Goal: Book appointment/travel/reservation

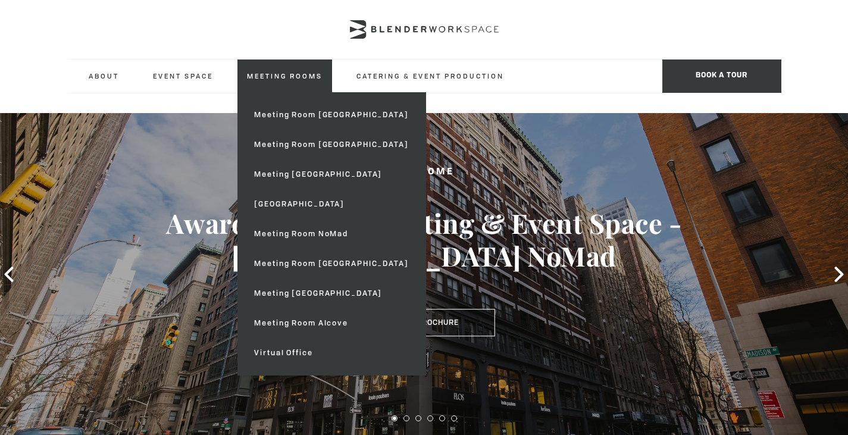
click at [281, 73] on link "Meeting Rooms" at bounding box center [284, 76] width 95 height 33
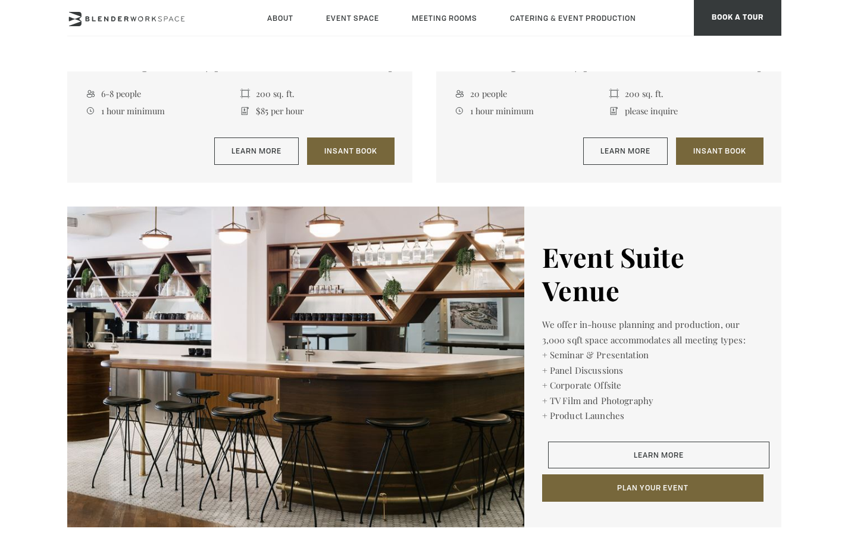
scroll to position [1726, 0]
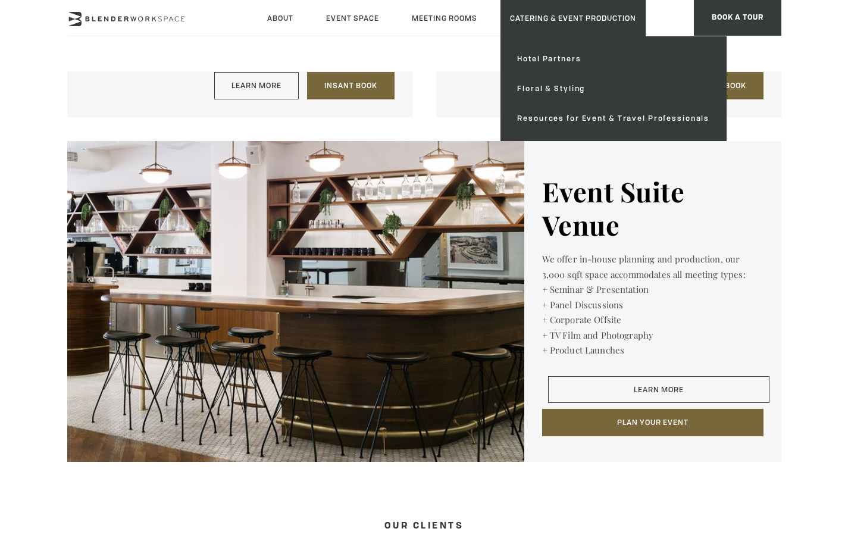
click at [542, 19] on link "Catering & Event Production" at bounding box center [572, 18] width 145 height 36
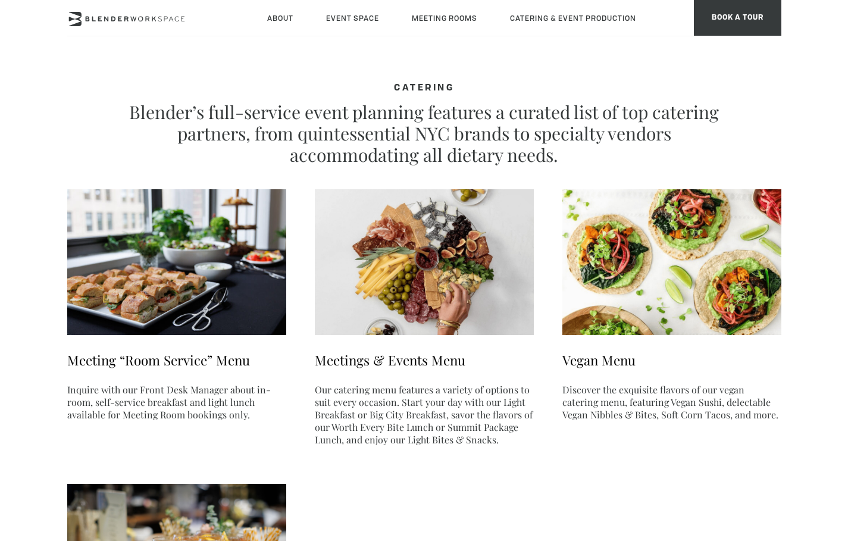
click at [173, 359] on link "Meeting “Room Service” Menu" at bounding box center [158, 360] width 183 height 18
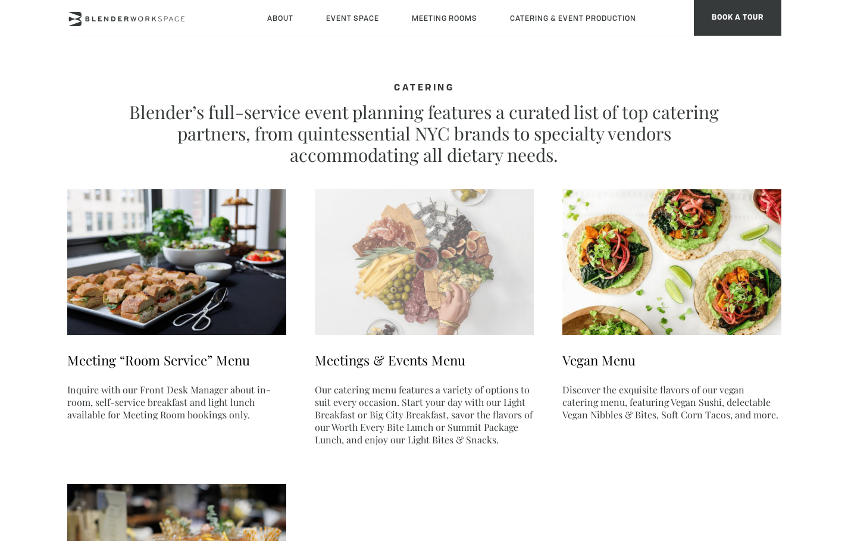
click at [425, 294] on img at bounding box center [424, 262] width 219 height 146
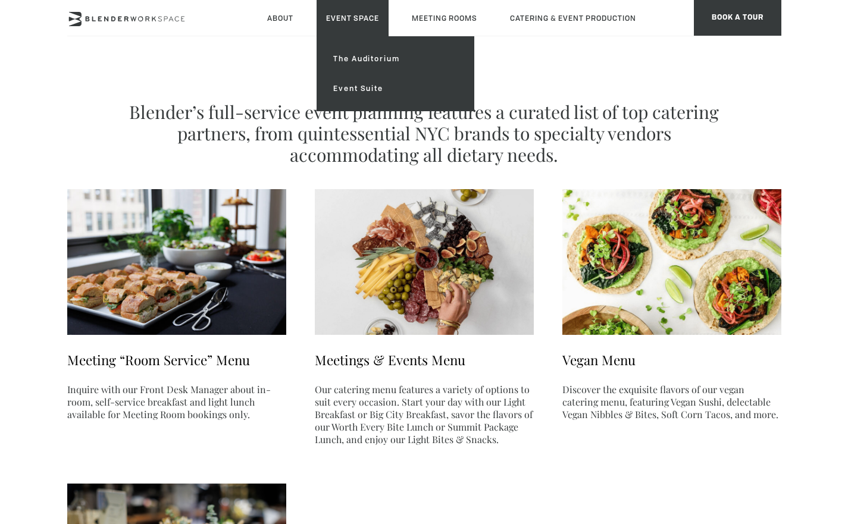
click at [339, 16] on link "Event Space" at bounding box center [353, 18] width 72 height 36
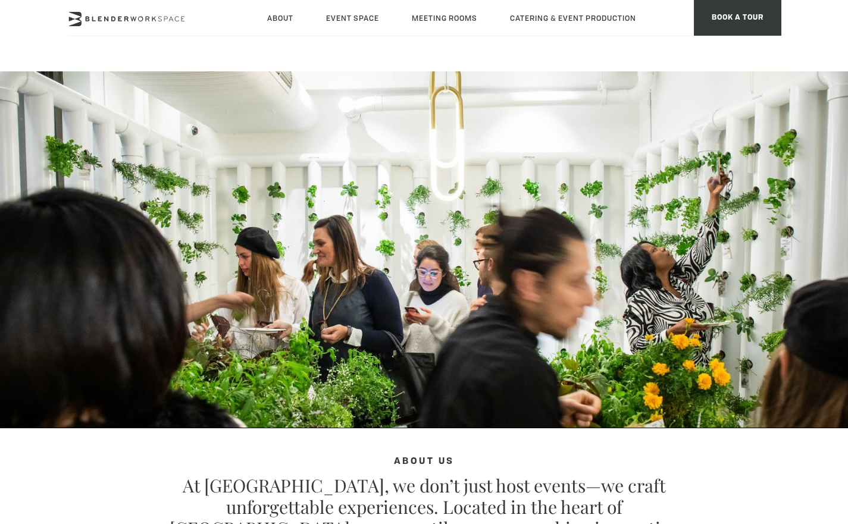
type div "2025-09-09"
click at [149, 17] on icon at bounding box center [126, 19] width 119 height 14
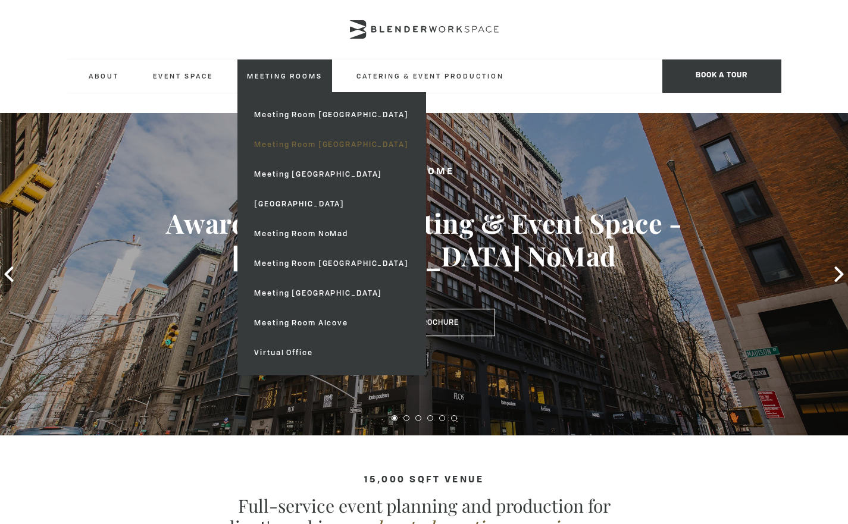
click at [308, 139] on link "Meeting Room [GEOGRAPHIC_DATA]" at bounding box center [331, 145] width 173 height 30
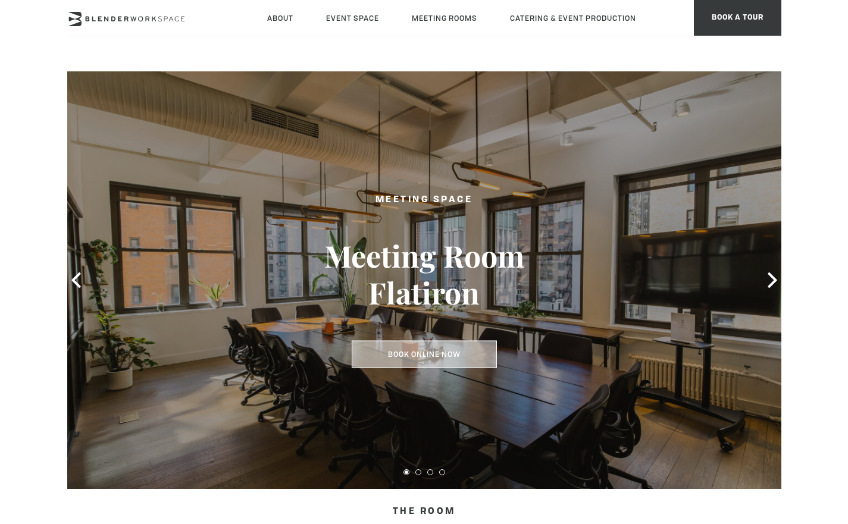
click at [443, 355] on link "Book Online Now" at bounding box center [424, 354] width 145 height 27
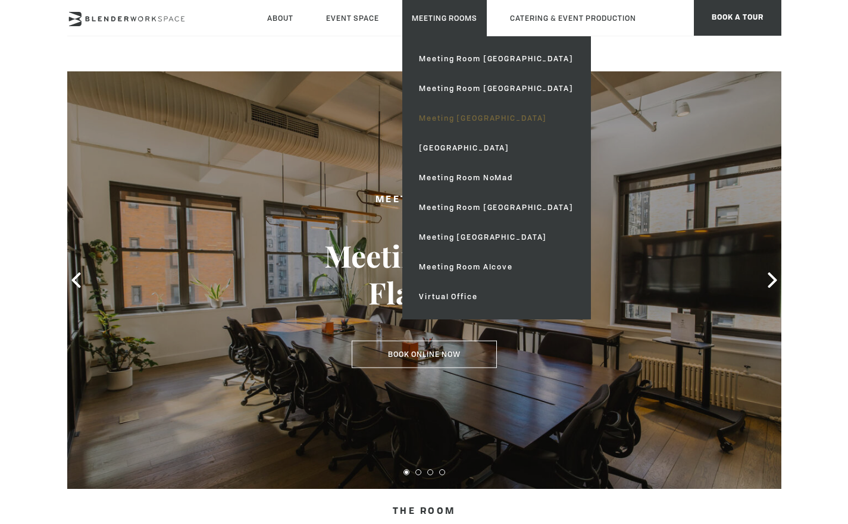
click at [477, 113] on link "Meeting [GEOGRAPHIC_DATA]" at bounding box center [495, 119] width 173 height 30
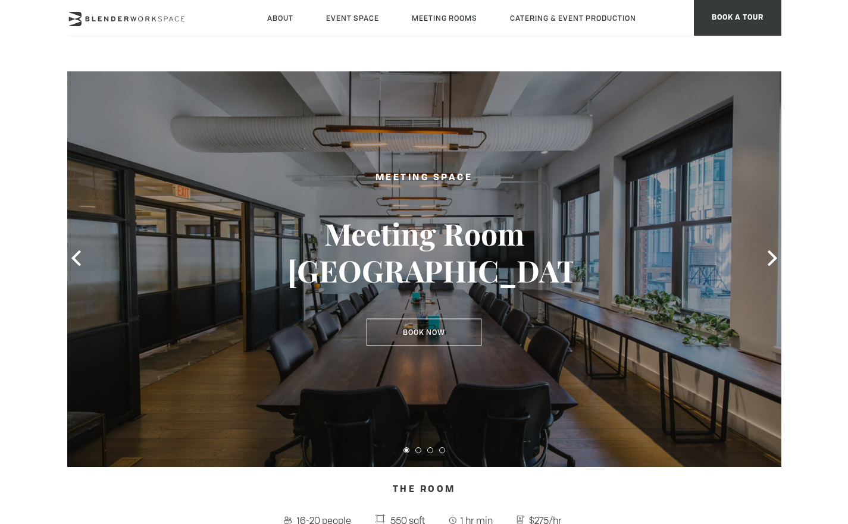
scroll to position [71, 0]
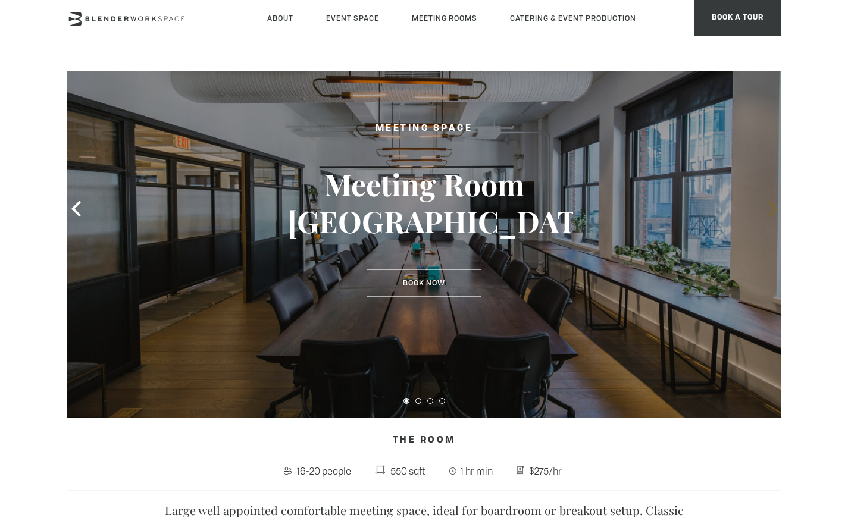
click at [777, 211] on icon at bounding box center [772, 208] width 15 height 15
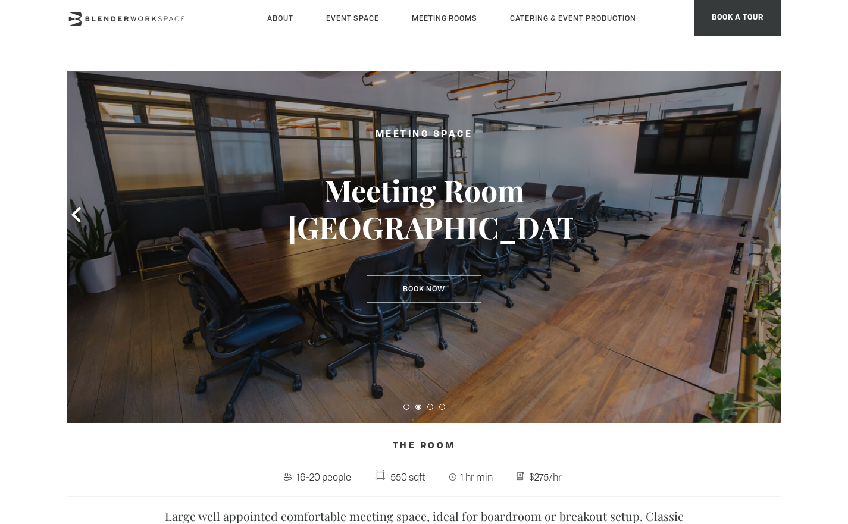
scroll to position [51, 0]
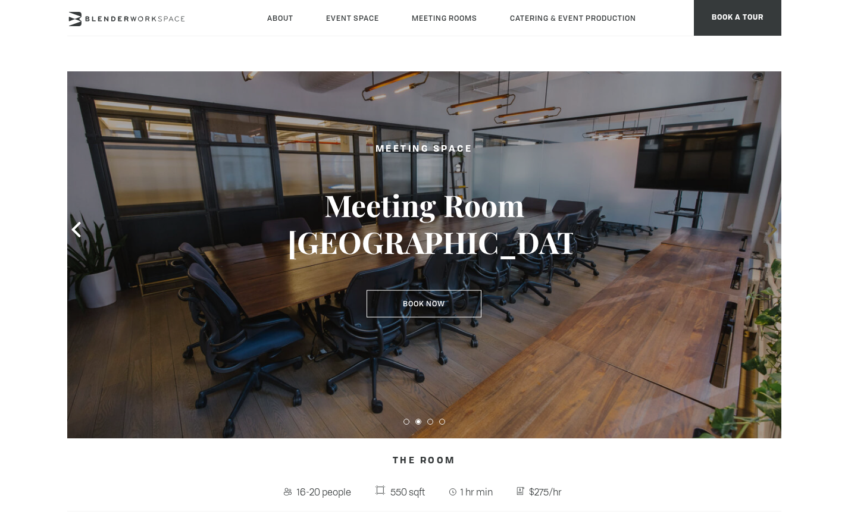
click at [774, 231] on icon at bounding box center [772, 229] width 9 height 15
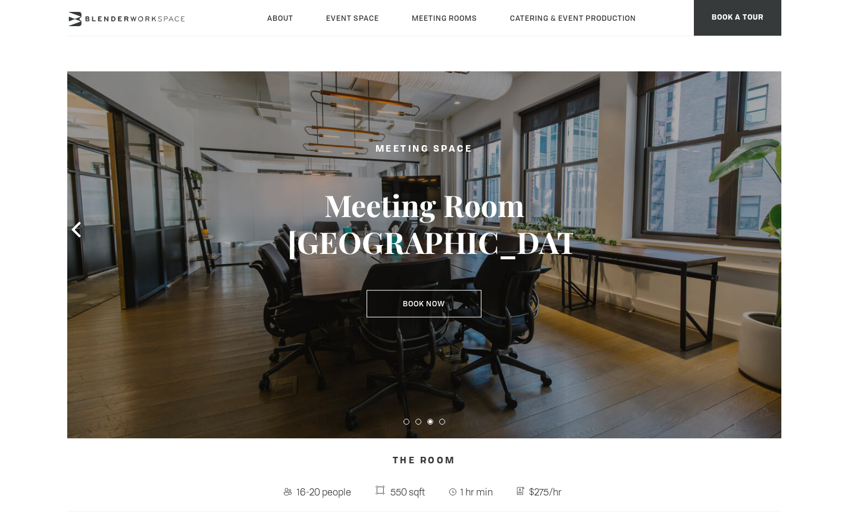
click at [777, 231] on icon at bounding box center [772, 229] width 15 height 15
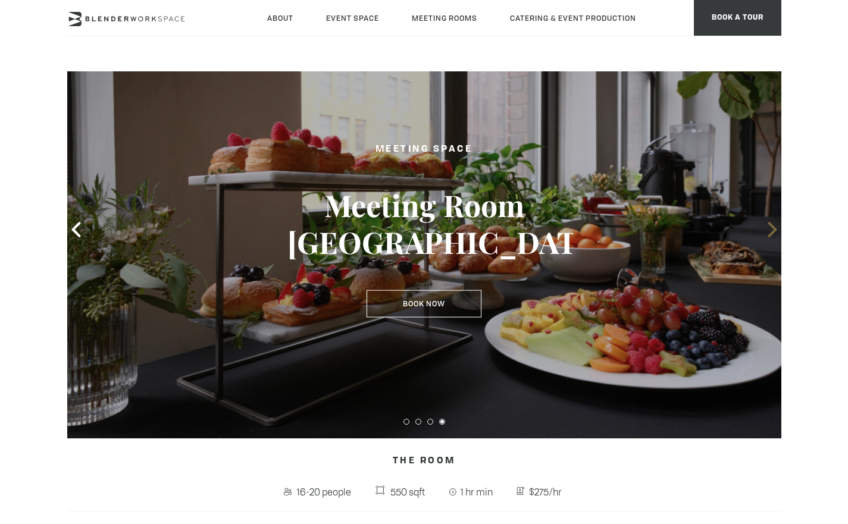
click at [777, 231] on icon at bounding box center [772, 229] width 15 height 15
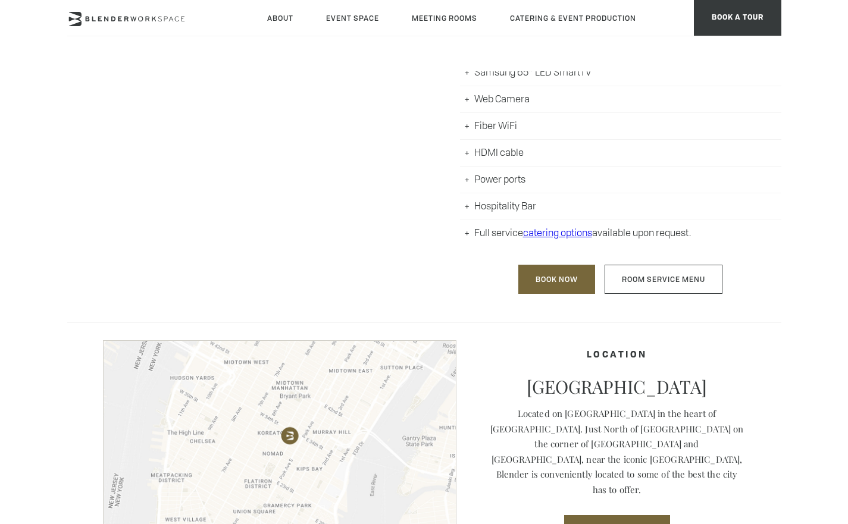
scroll to position [724, 0]
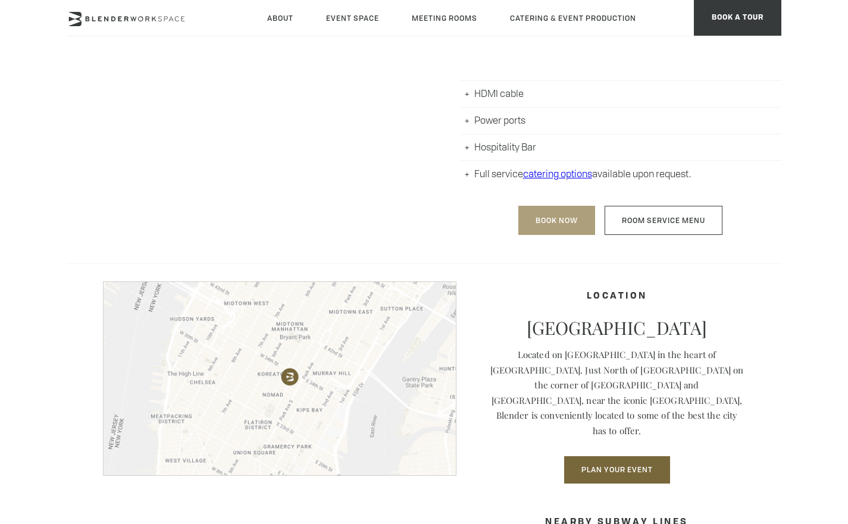
click at [567, 222] on link "Book Now" at bounding box center [556, 220] width 77 height 29
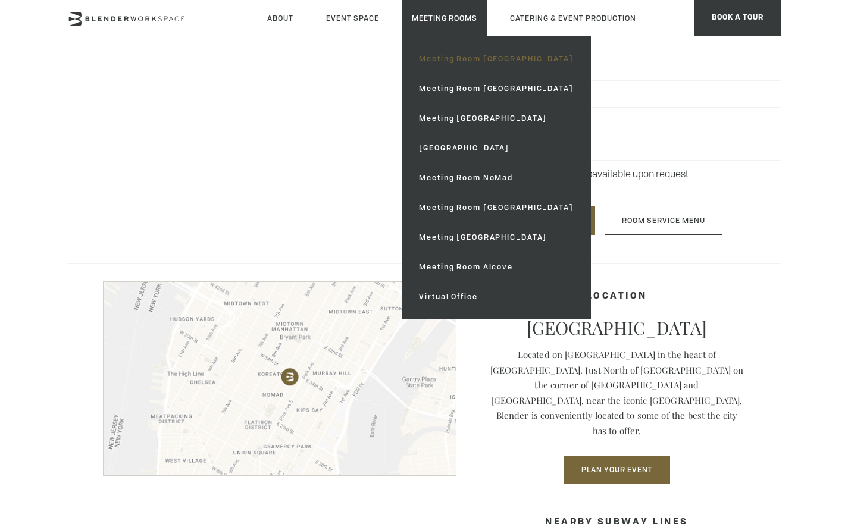
click at [482, 54] on link "Meeting Room [GEOGRAPHIC_DATA]" at bounding box center [495, 59] width 173 height 30
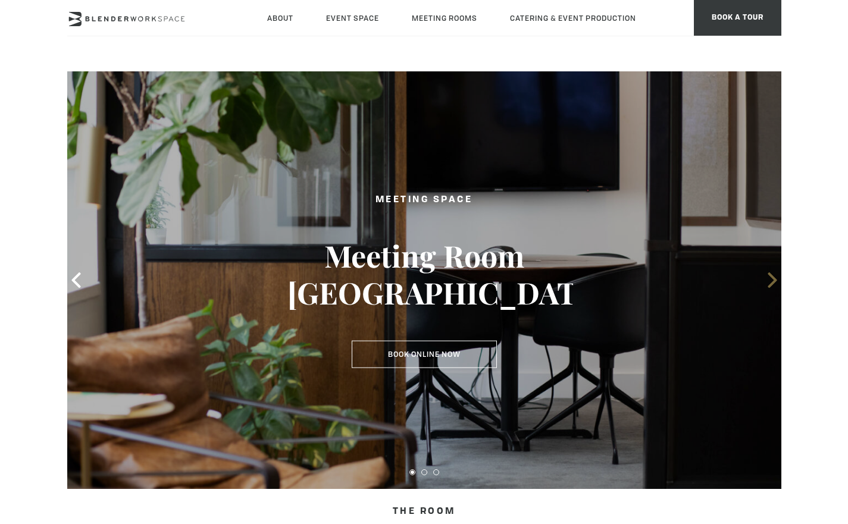
click at [772, 277] on icon at bounding box center [772, 280] width 9 height 15
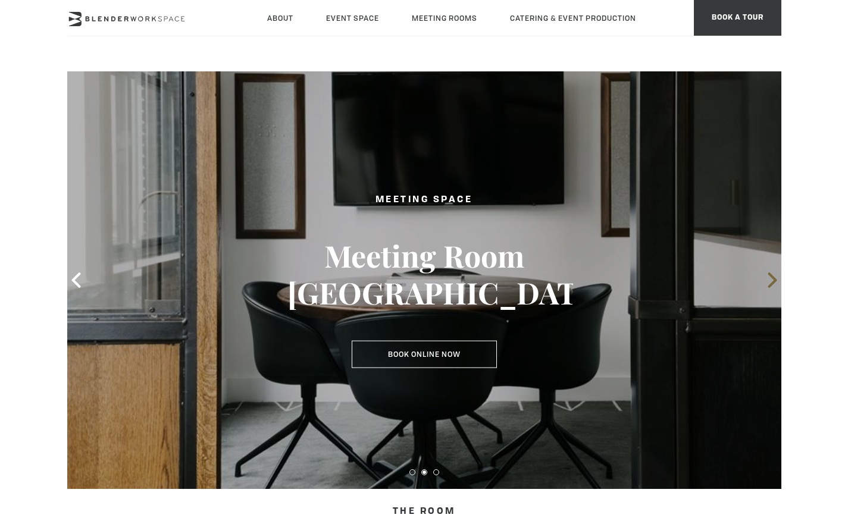
click at [774, 282] on icon at bounding box center [772, 280] width 9 height 15
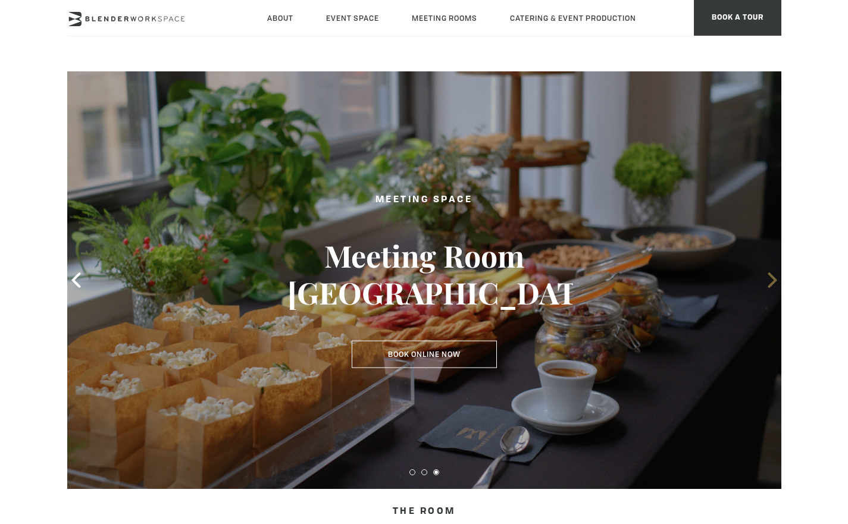
click at [774, 283] on icon at bounding box center [772, 280] width 9 height 15
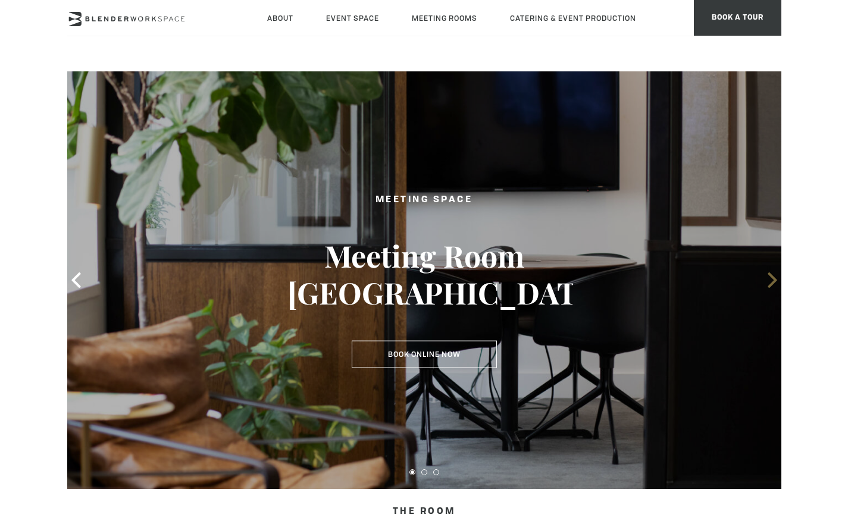
click at [773, 283] on icon at bounding box center [772, 280] width 9 height 15
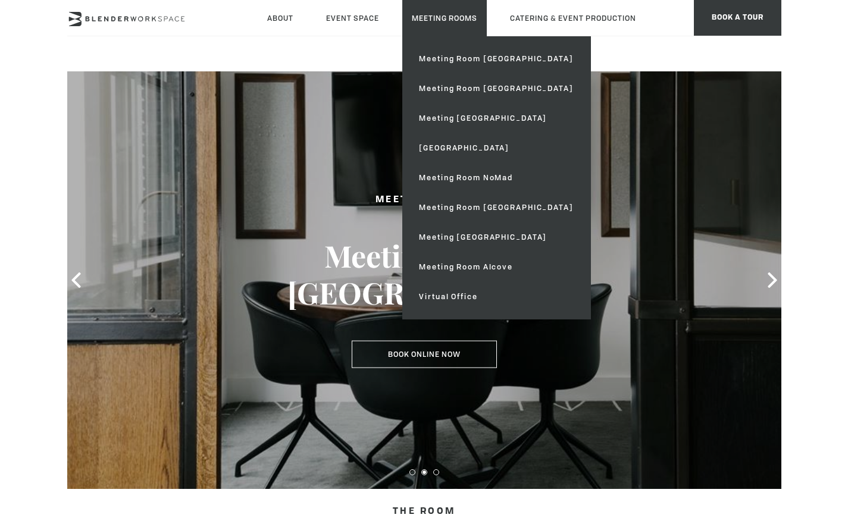
click at [448, 18] on link "Meeting Rooms" at bounding box center [444, 18] width 85 height 36
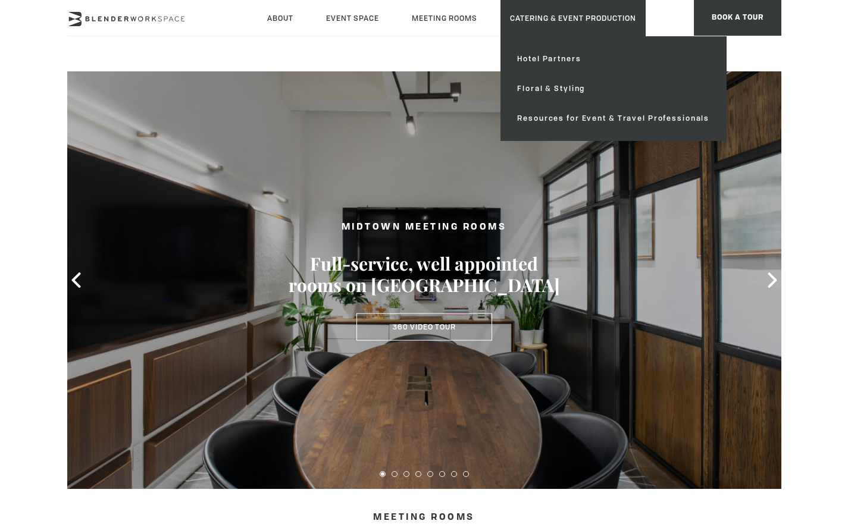
click at [557, 17] on link "Catering & Event Production" at bounding box center [572, 18] width 145 height 36
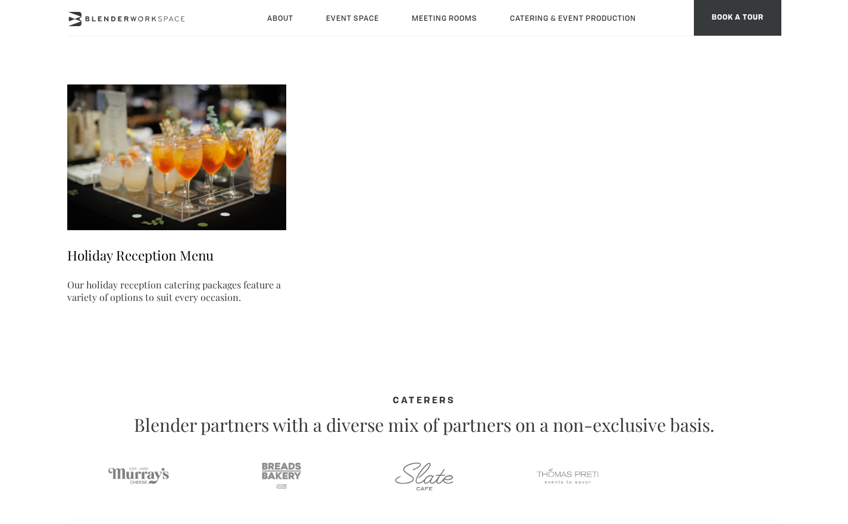
scroll to position [531, 0]
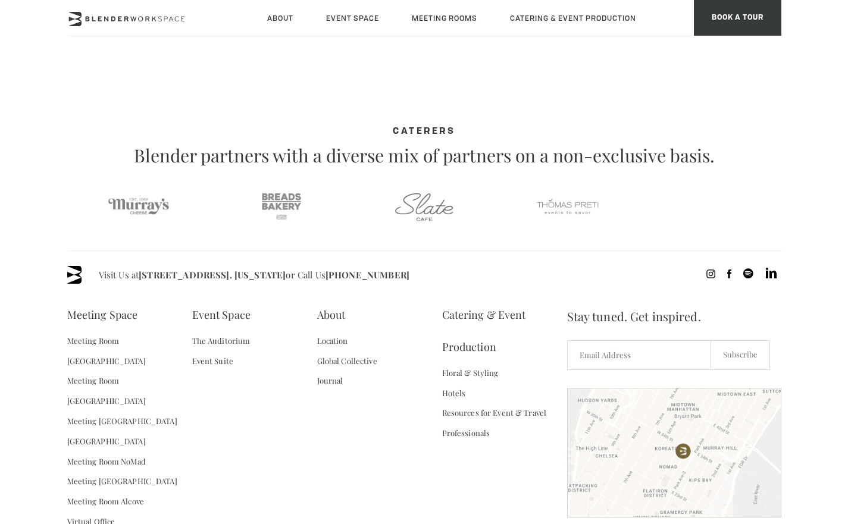
scroll to position [721, 0]
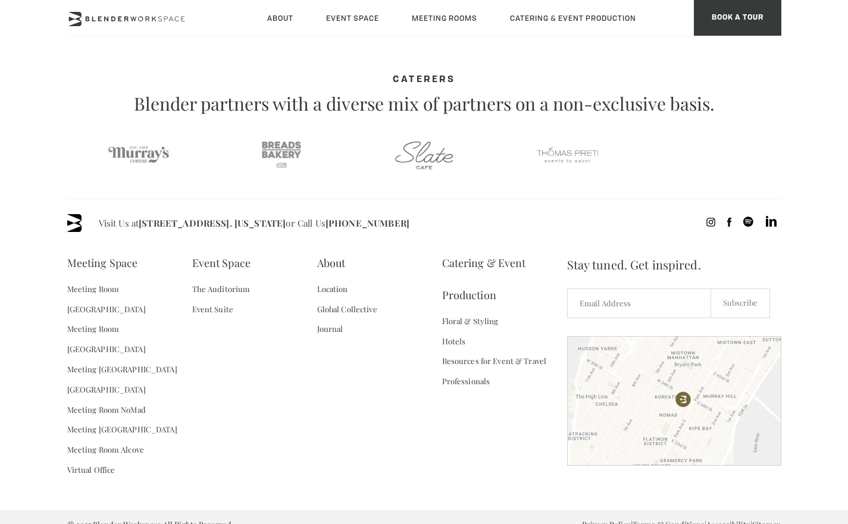
click at [287, 381] on div "Meeting Space Meeting Room Madison Meeting Room Flatiron Meeting Room Fifth Ave…" at bounding box center [317, 371] width 500 height 248
click at [120, 18] on icon at bounding box center [120, 19] width 4 height 5
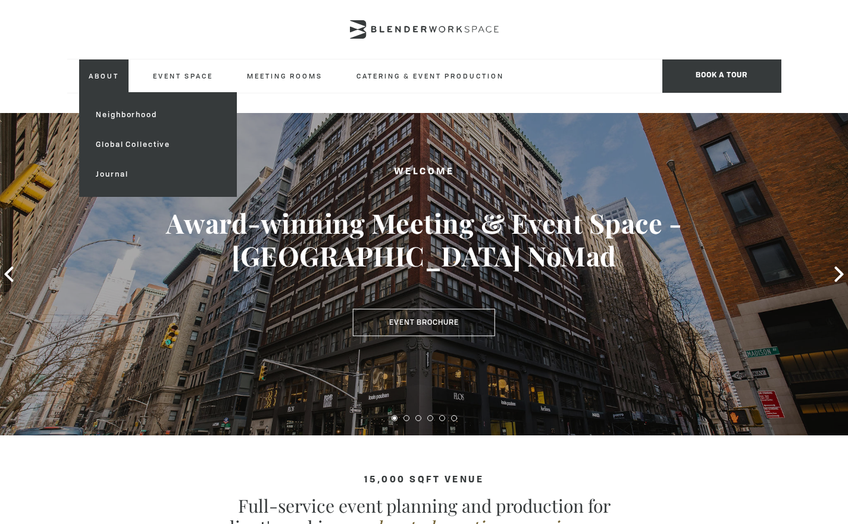
click at [112, 72] on link "About" at bounding box center [103, 76] width 49 height 33
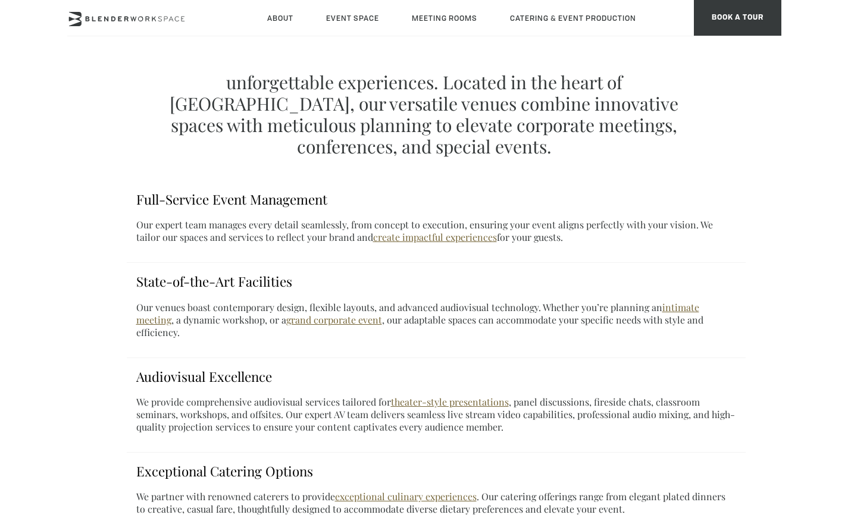
scroll to position [556, 0]
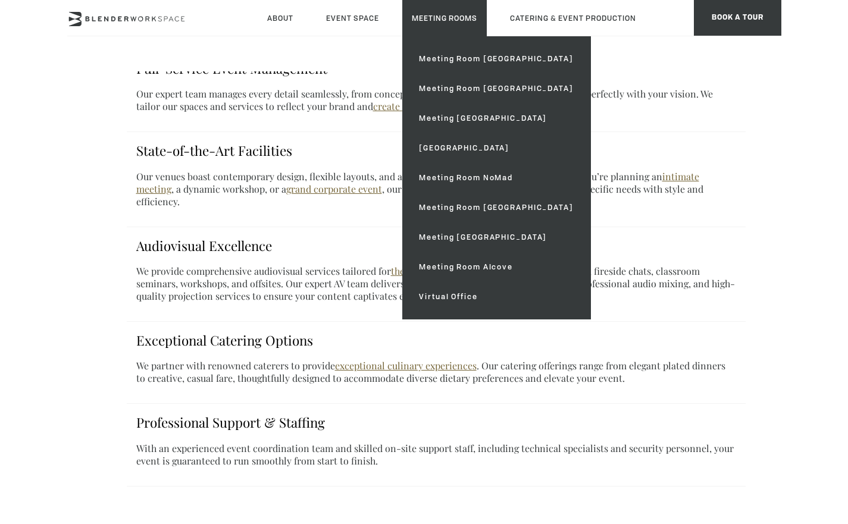
click at [448, 21] on link "Meeting Rooms" at bounding box center [444, 18] width 85 height 36
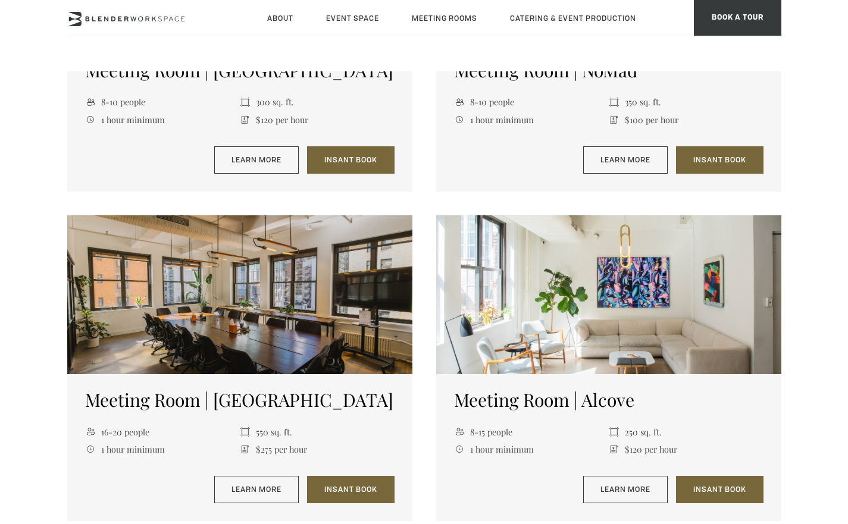
scroll to position [734, 0]
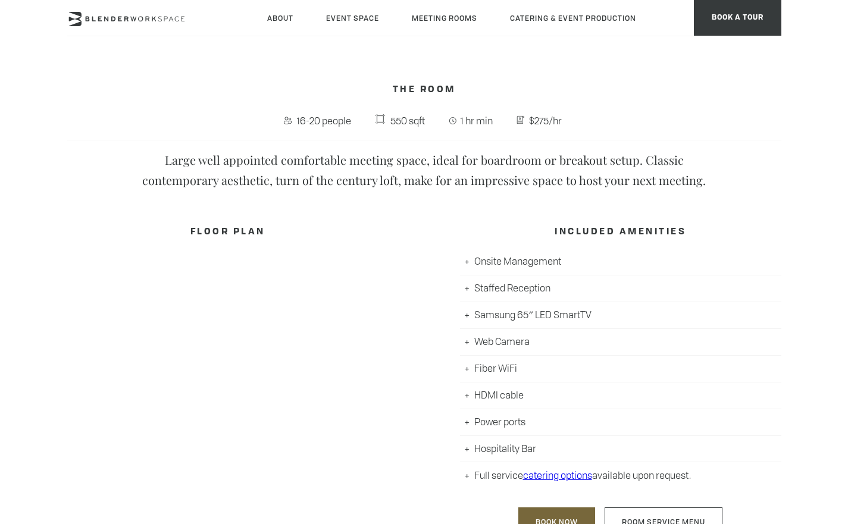
scroll to position [465, 0]
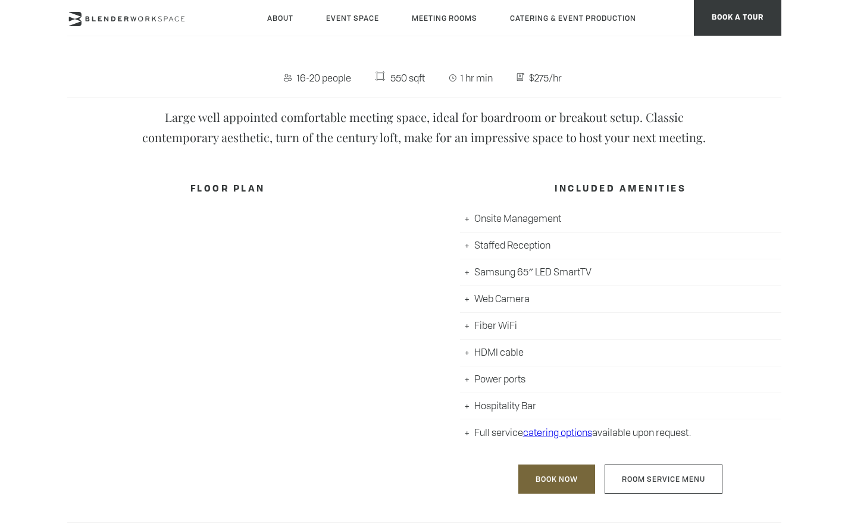
click at [562, 431] on link "catering options" at bounding box center [557, 432] width 69 height 13
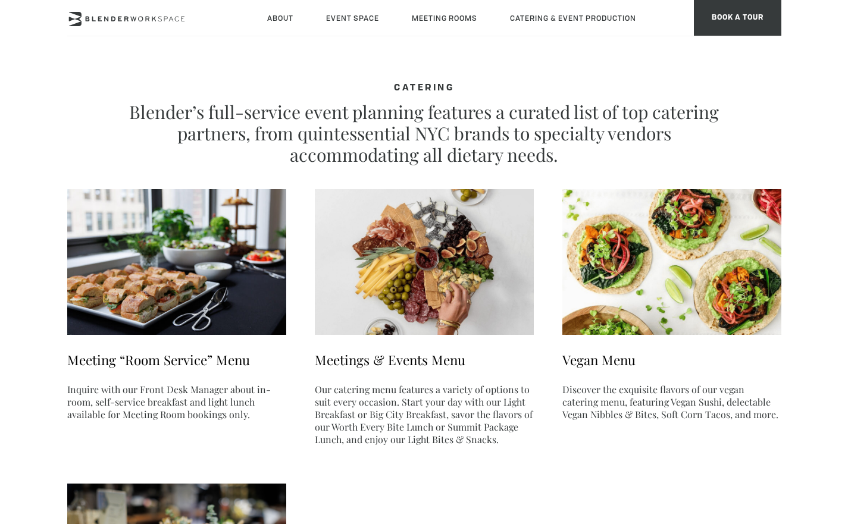
click at [415, 357] on link "Meetings & Events Menu" at bounding box center [390, 360] width 151 height 18
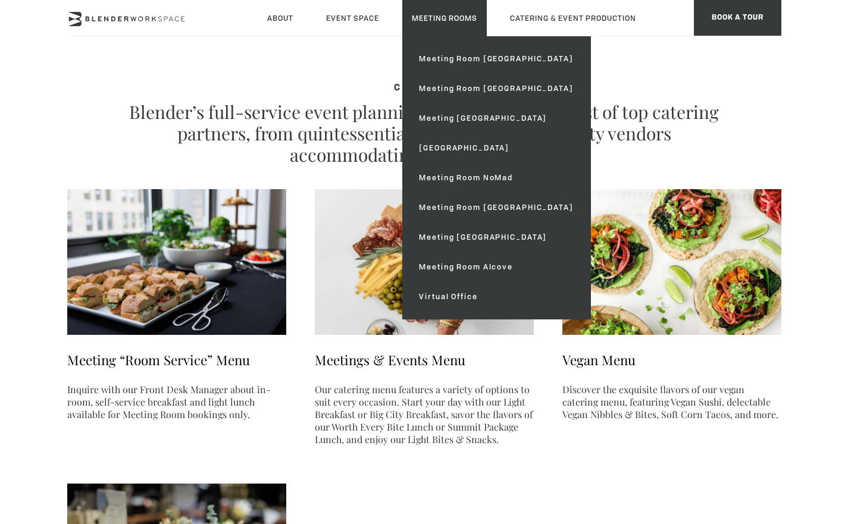
click at [437, 14] on link "Meeting Rooms" at bounding box center [444, 18] width 85 height 36
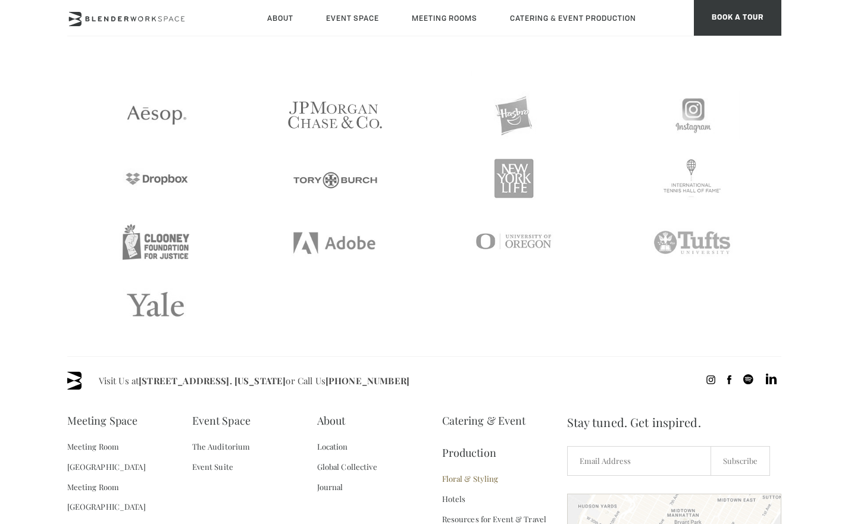
scroll to position [2521, 0]
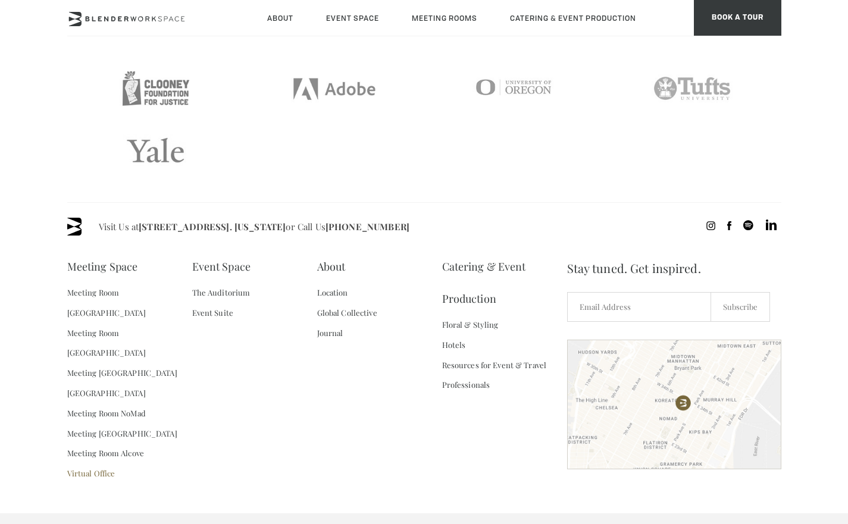
click at [97, 464] on link "Virtual Office" at bounding box center [91, 474] width 48 height 20
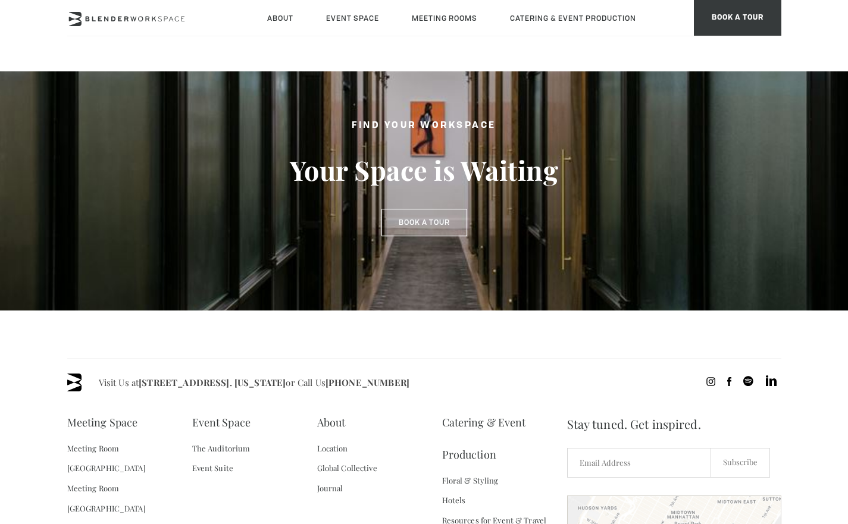
scroll to position [983, 0]
